Goal: Submit feedback/report problem

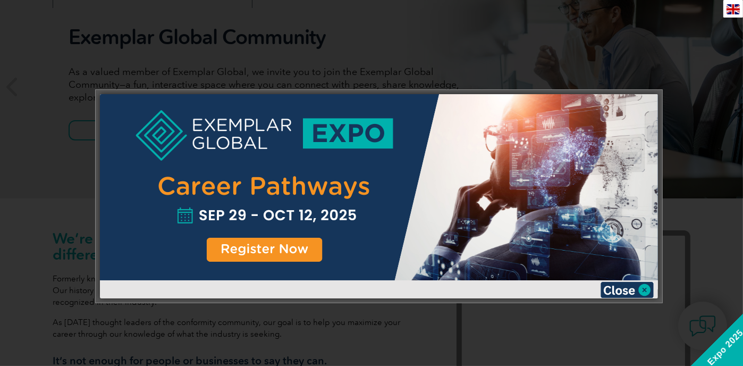
scroll to position [170, 0]
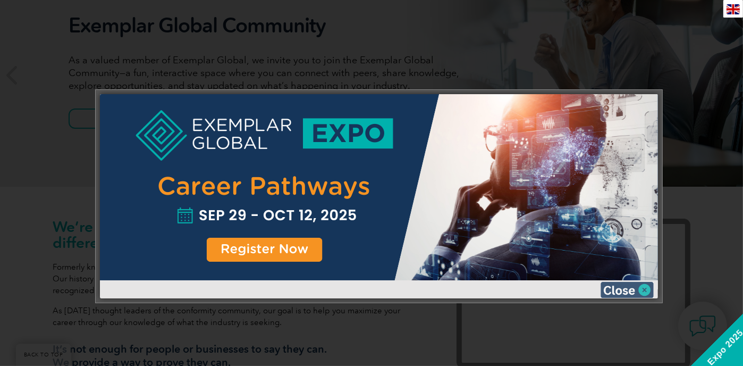
click at [614, 284] on img at bounding box center [627, 290] width 53 height 16
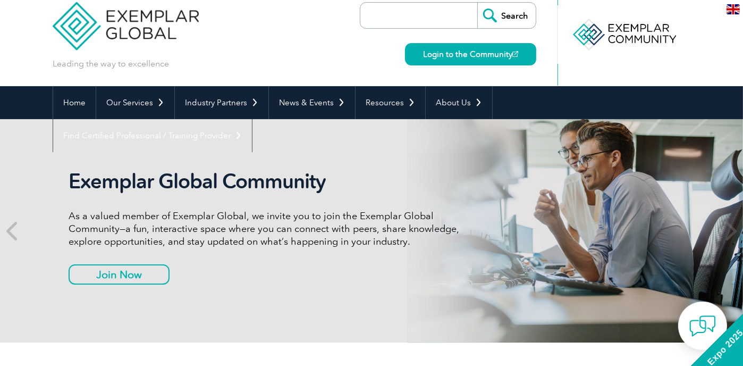
scroll to position [0, 0]
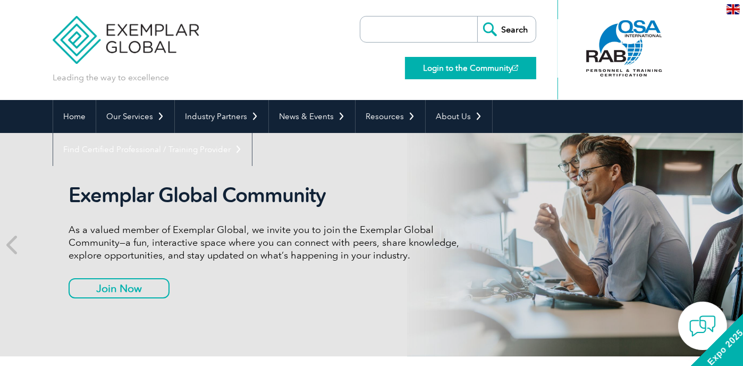
click at [467, 68] on link "Login to the Community" at bounding box center [470, 68] width 131 height 22
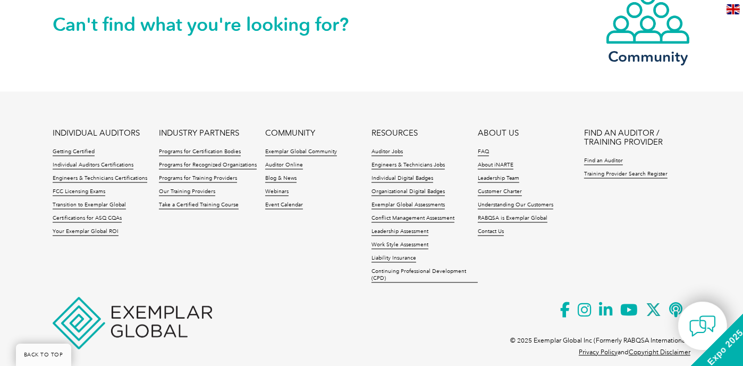
scroll to position [2543, 0]
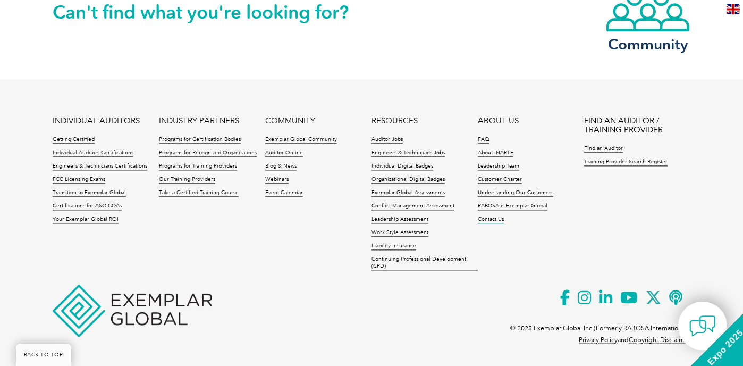
click at [491, 216] on link "Contact Us" at bounding box center [491, 219] width 26 height 7
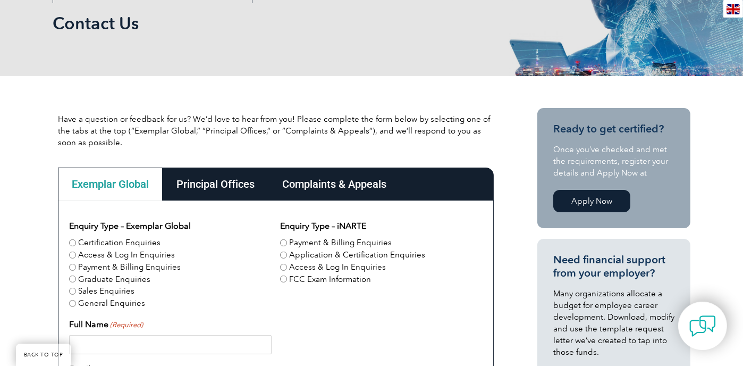
scroll to position [298, 0]
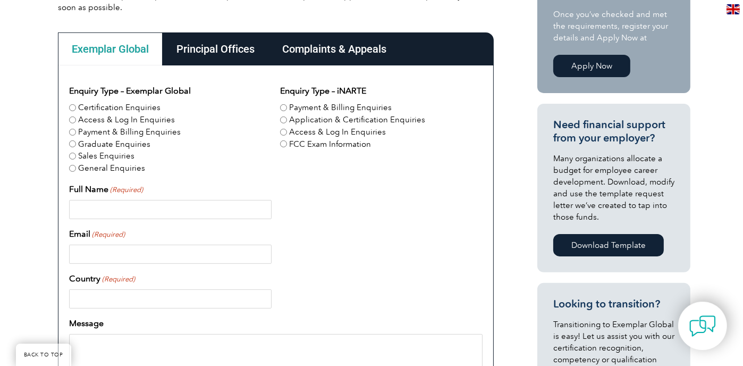
click at [74, 165] on input "General Enquiries" at bounding box center [72, 168] width 7 height 7
radio input "true"
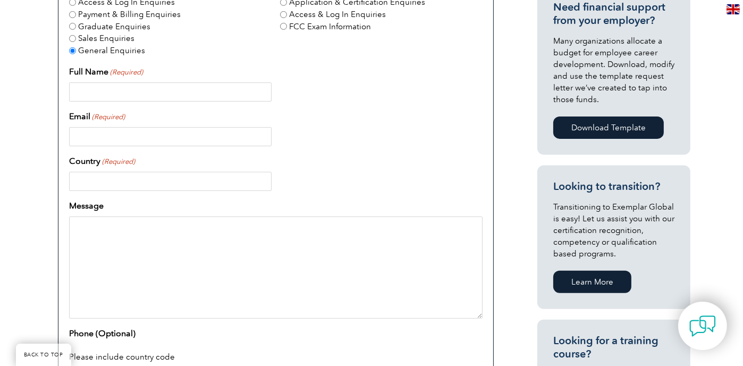
scroll to position [425, 0]
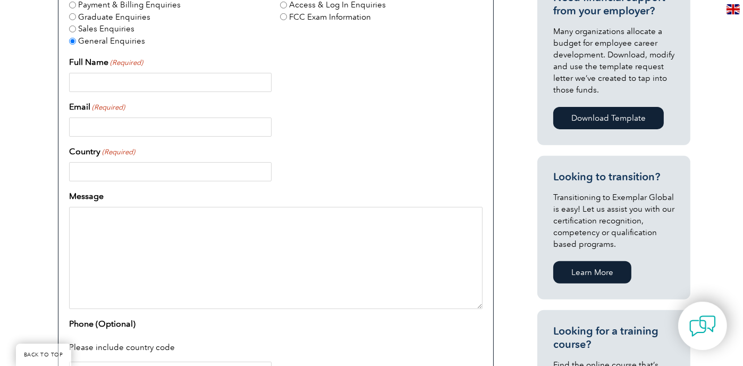
click at [145, 78] on input "Full Name (Required)" at bounding box center [170, 82] width 203 height 19
type input "Marcus Khoo"
type input "marcus.khoo9@gmail.com"
type input "United States"
type input "14086460131"
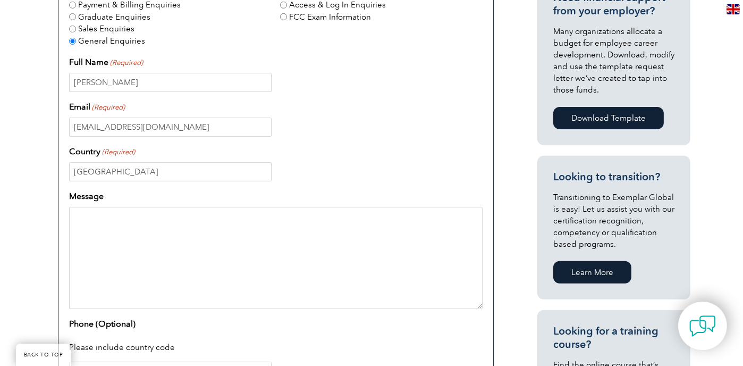
click at [138, 239] on textarea "Message" at bounding box center [276, 258] width 414 height 102
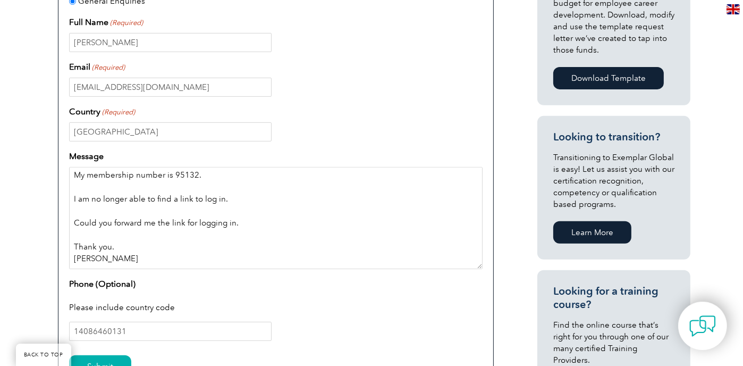
scroll to position [553, 0]
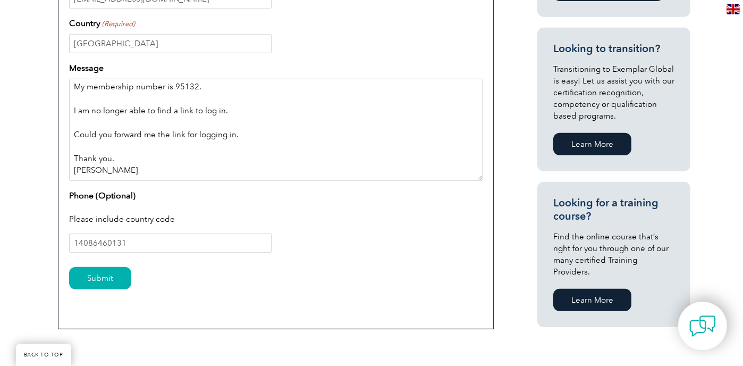
type textarea "My membership number is 95132. I am no longer able to find a link to log in. Co…"
click at [79, 238] on input "14086460131" at bounding box center [170, 242] width 203 height 19
click at [94, 243] on input "1- 4086460131" at bounding box center [170, 242] width 203 height 19
click at [98, 242] on input "1- 4086460131" at bounding box center [170, 242] width 203 height 19
click at [117, 239] on input "1- 408- 6460131" at bounding box center [170, 242] width 203 height 19
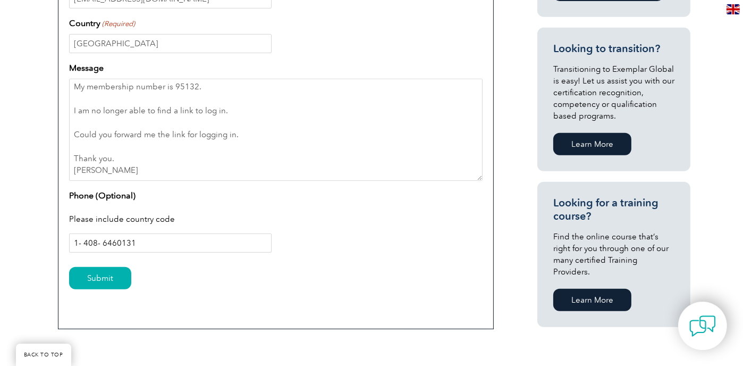
click at [115, 242] on input "1- 408- 6460131" at bounding box center [170, 242] width 203 height 19
click at [98, 238] on input "1- 408- 646-0131" at bounding box center [170, 242] width 203 height 19
type input "1- 408-646-0131"
click at [120, 276] on input "Submit" at bounding box center [100, 278] width 62 height 22
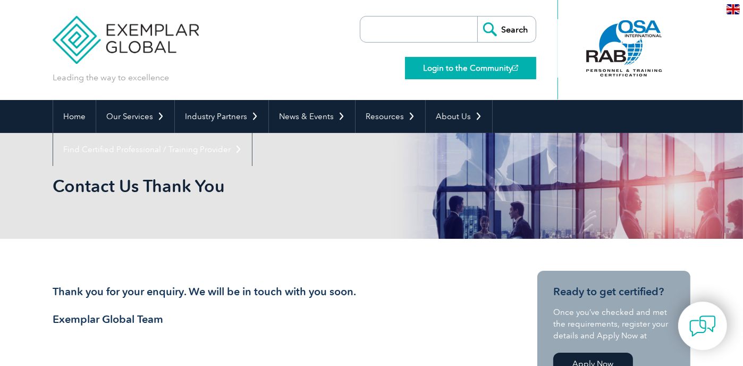
click at [515, 68] on img at bounding box center [515, 68] width 6 height 6
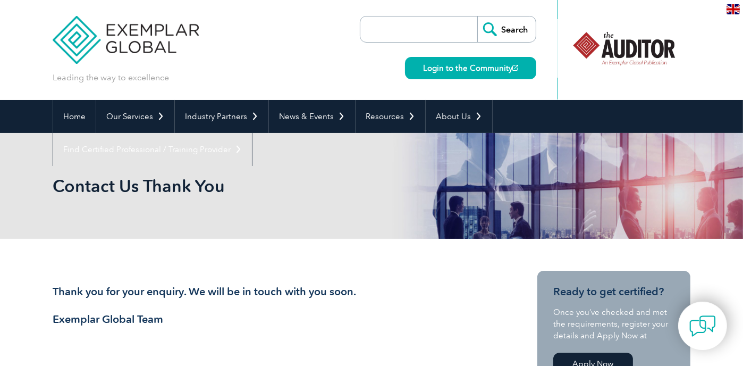
click at [734, 6] on img at bounding box center [733, 9] width 13 height 10
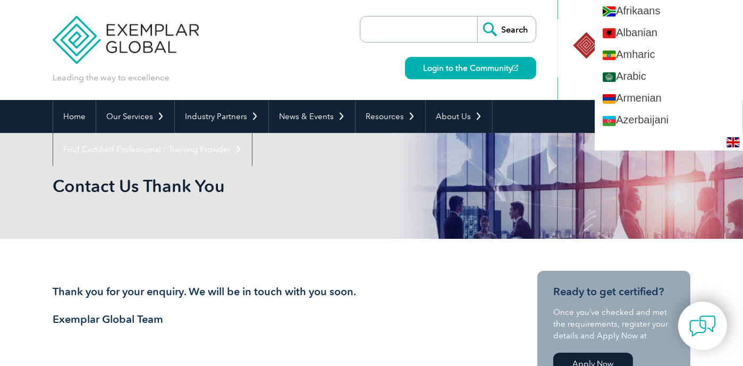
click at [161, 42] on img at bounding box center [126, 32] width 146 height 64
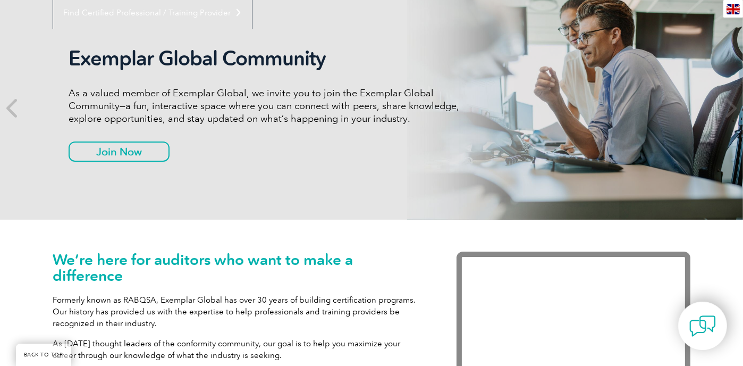
scroll to position [127, 0]
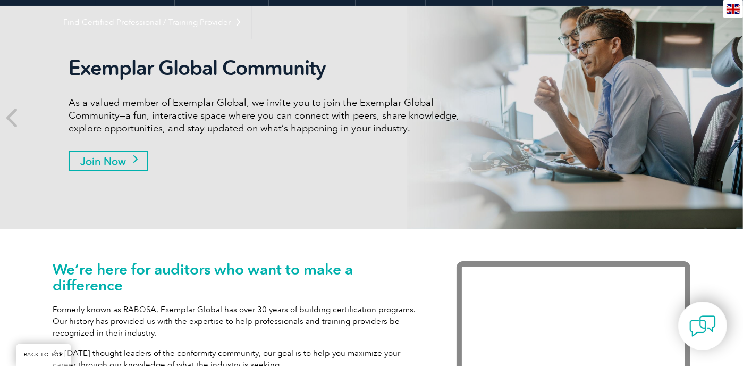
click at [137, 158] on link "Join Now" at bounding box center [109, 161] width 80 height 20
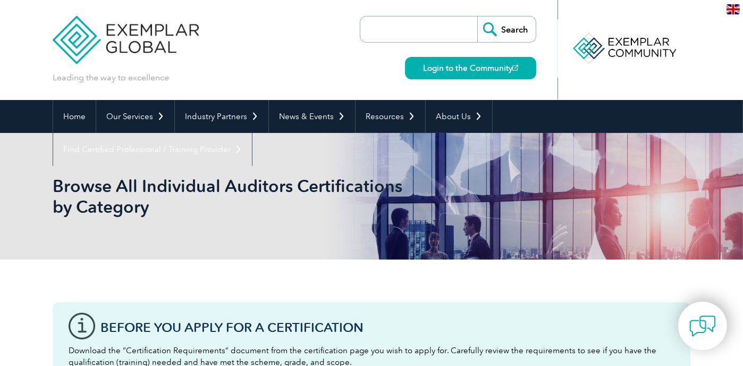
click at [420, 31] on input "search" at bounding box center [422, 29] width 112 height 26
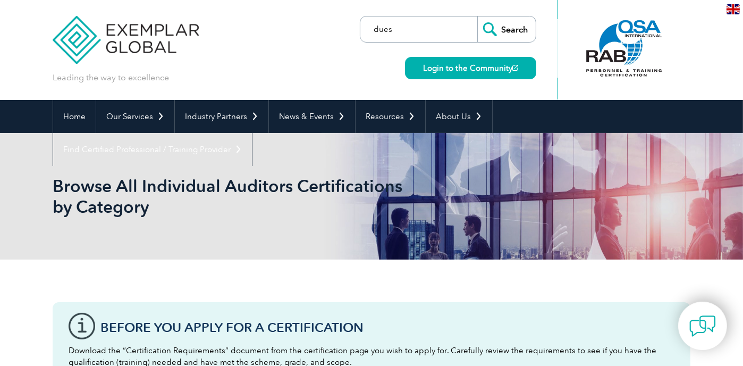
type input "dues"
click at [477, 16] on input "Search" at bounding box center [506, 29] width 58 height 26
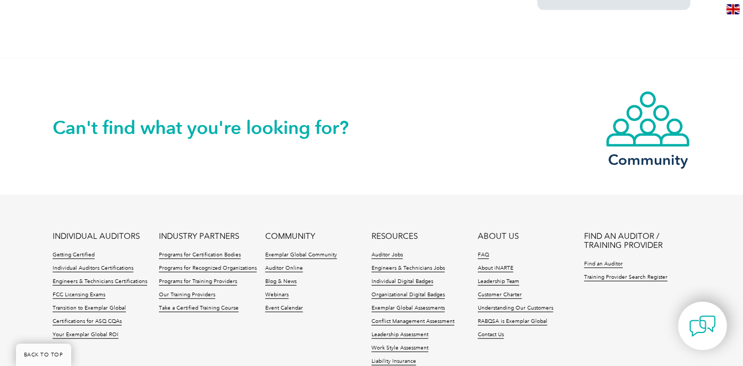
scroll to position [892, 0]
click at [113, 317] on link "Certifications for ASQ CQAs" at bounding box center [87, 320] width 69 height 7
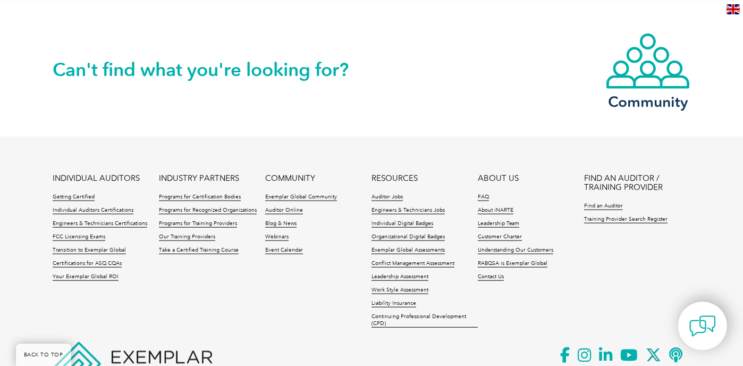
scroll to position [1226, 0]
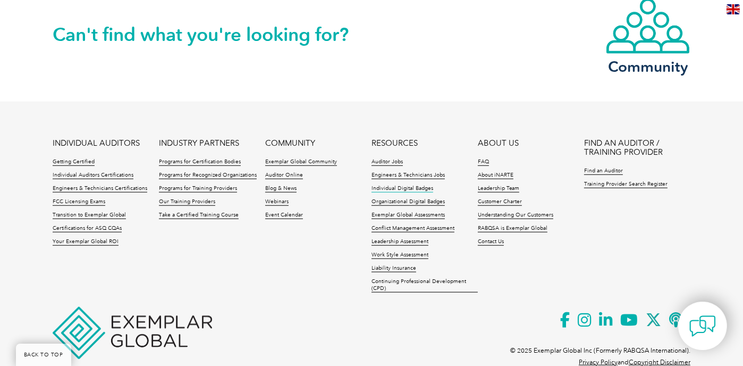
click at [415, 185] on link "Individual Digital Badges" at bounding box center [403, 188] width 62 height 7
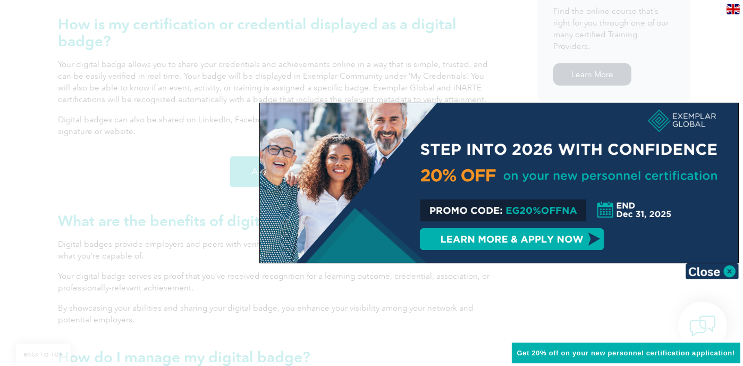
scroll to position [807, 0]
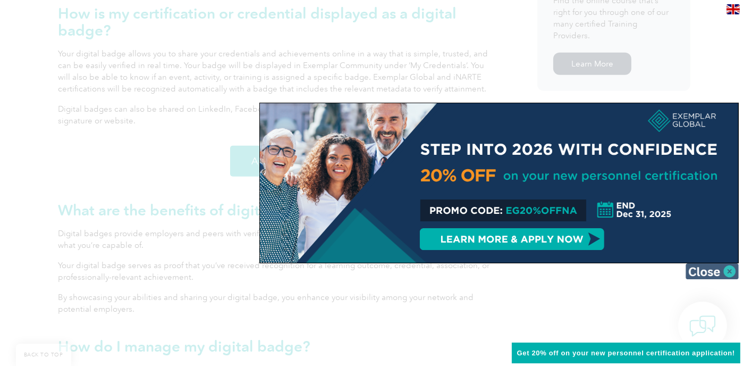
click at [728, 268] on img at bounding box center [712, 271] width 53 height 16
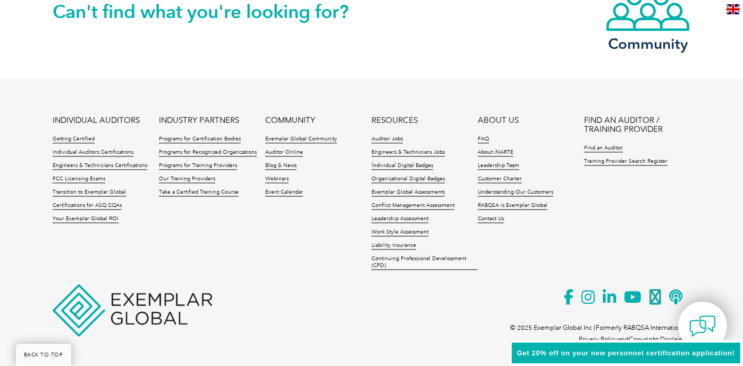
scroll to position [2280, 0]
